Goal: Navigation & Orientation: Find specific page/section

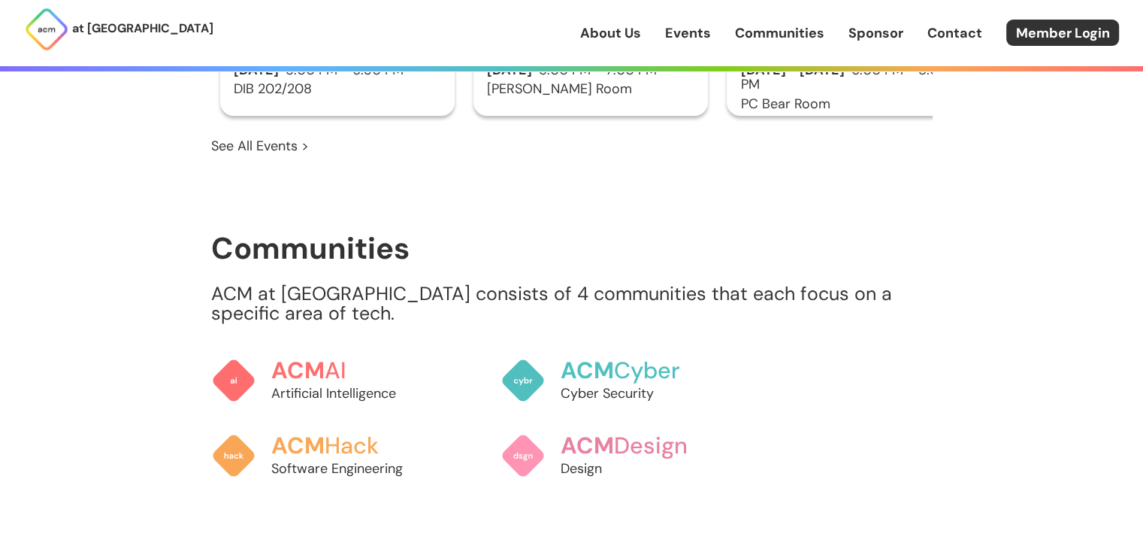
scroll to position [1128, 0]
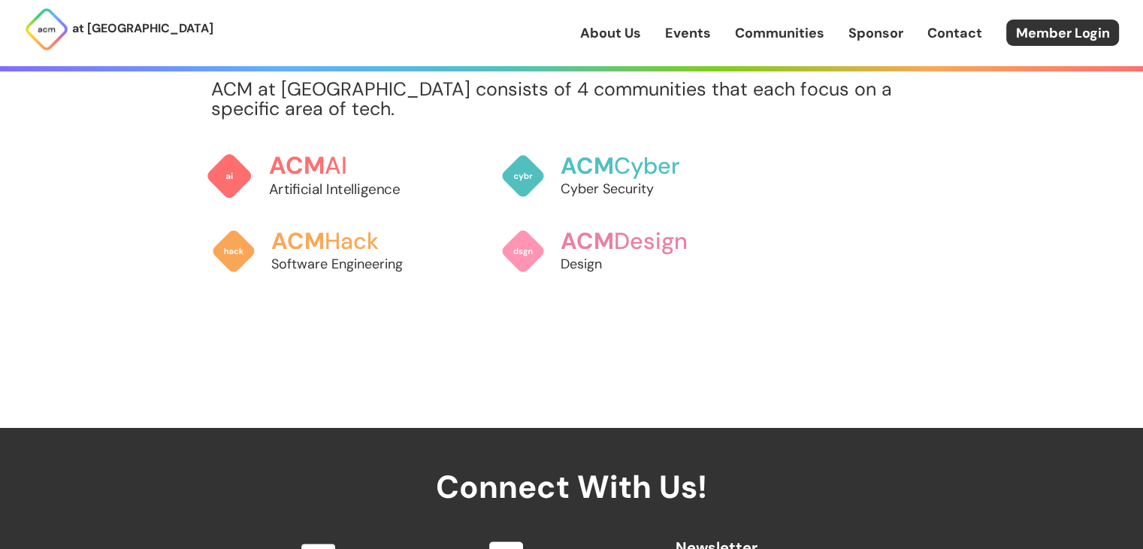
click at [335, 179] on p "Artificial Intelligence" at bounding box center [351, 189] width 166 height 20
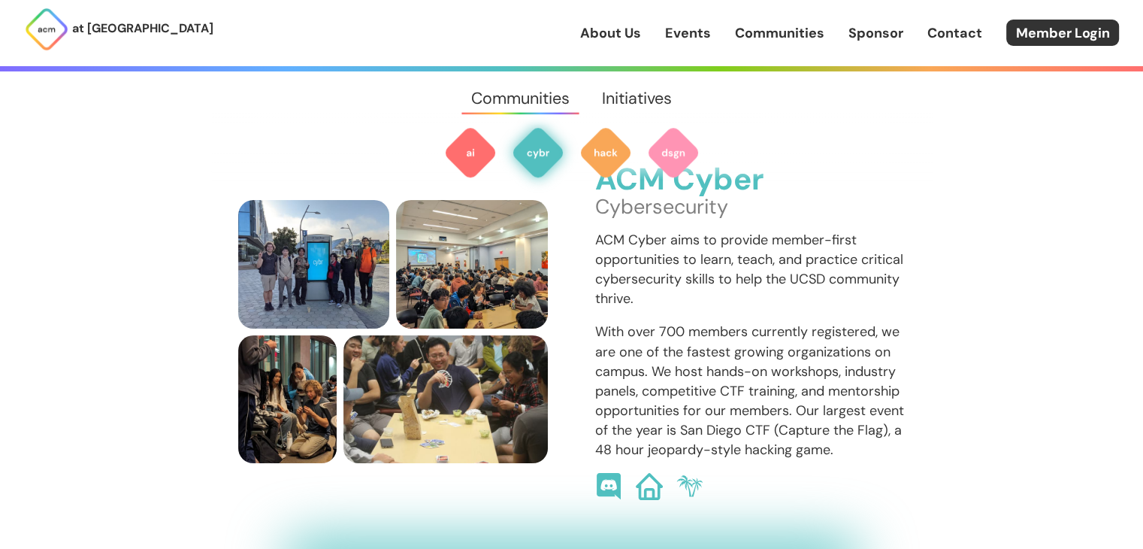
scroll to position [1036, 0]
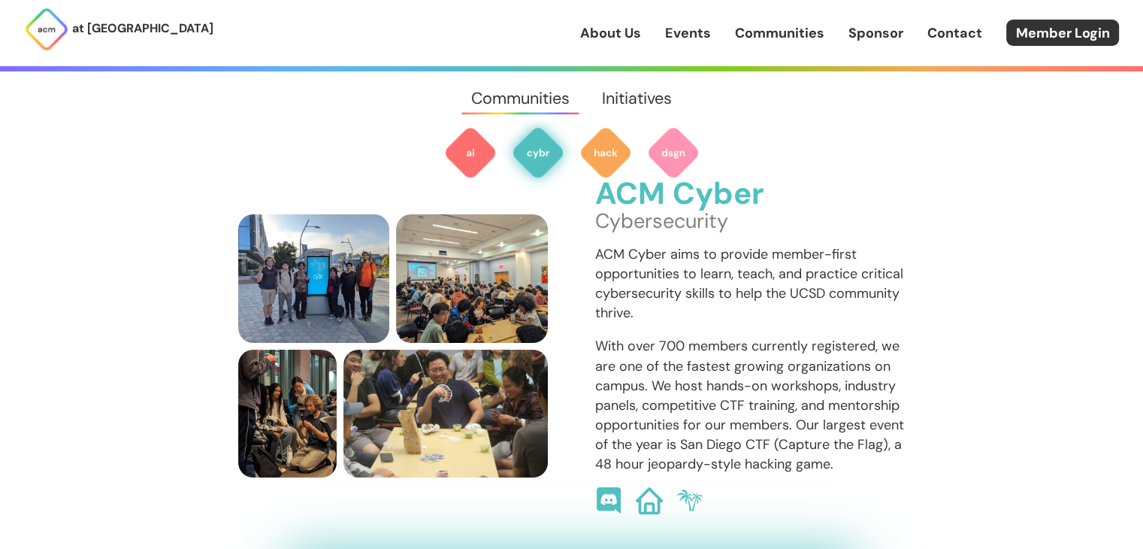
click at [637, 33] on link "About Us" at bounding box center [610, 33] width 61 height 20
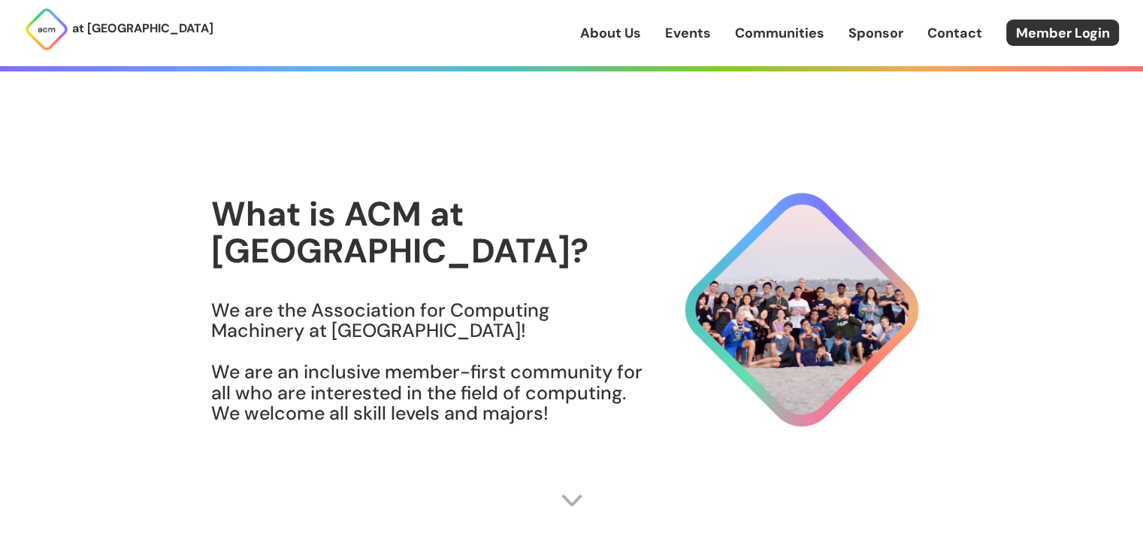
click at [690, 35] on link "Events" at bounding box center [688, 33] width 46 height 20
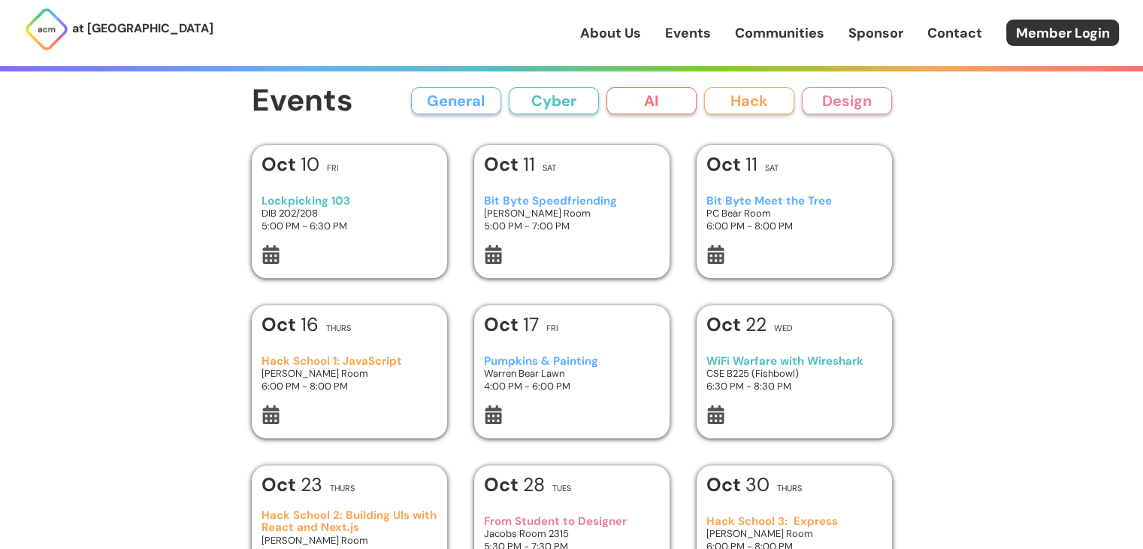
click at [619, 29] on link "About Us" at bounding box center [610, 33] width 61 height 20
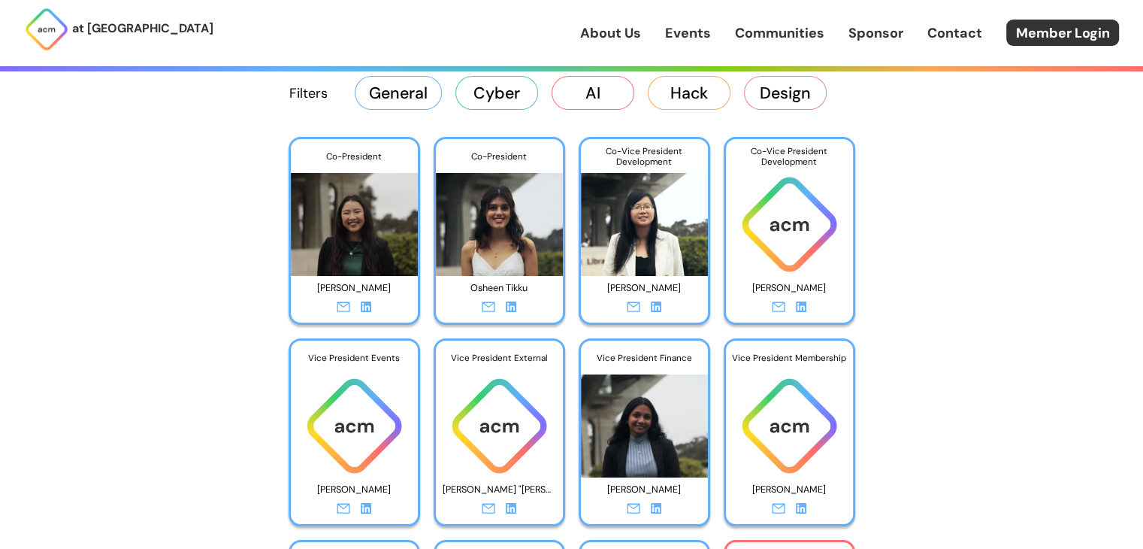
scroll to position [2255, 0]
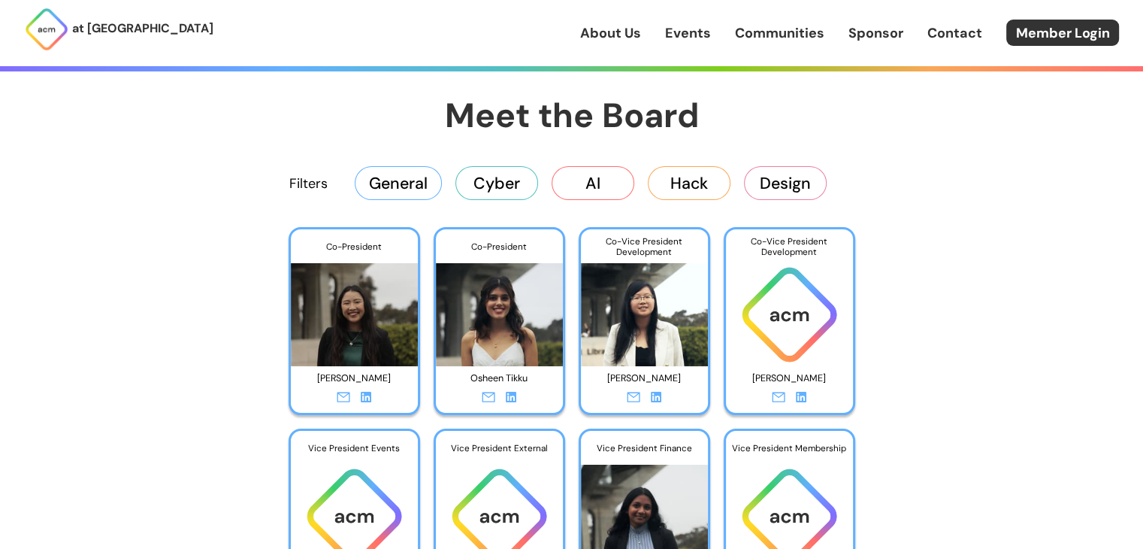
click at [511, 397] on icon at bounding box center [511, 397] width 11 height 11
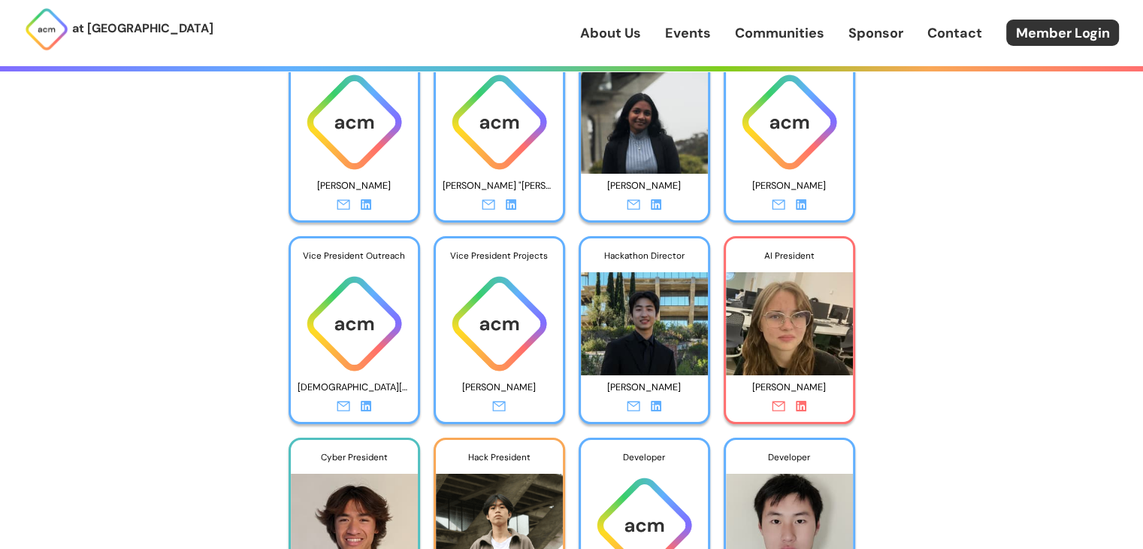
scroll to position [2706, 0]
